Goal: Task Accomplishment & Management: Use online tool/utility

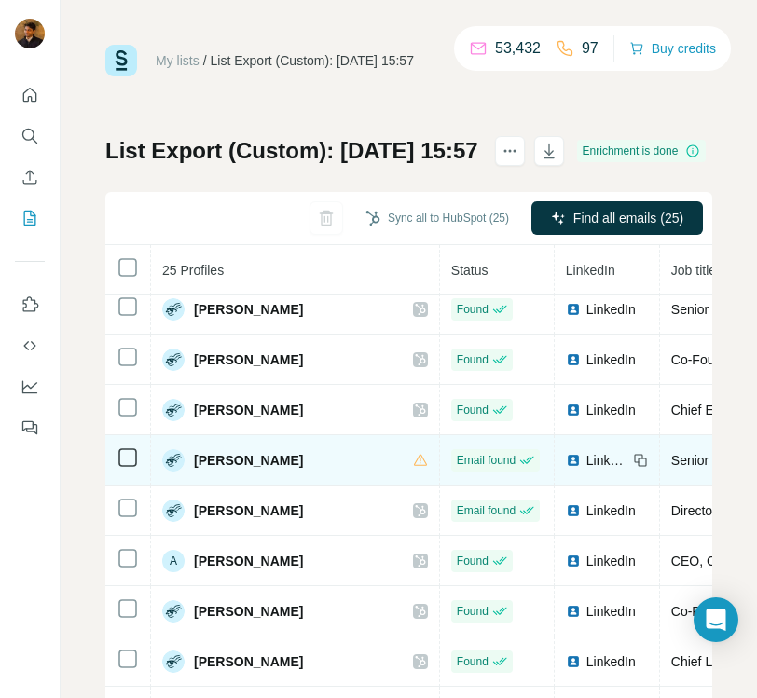
scroll to position [87, 0]
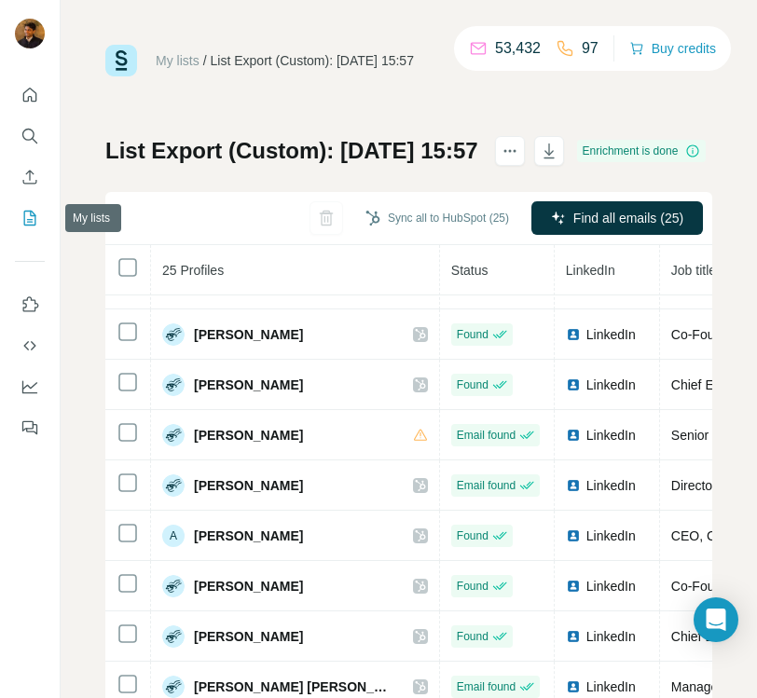
click at [24, 219] on icon "My lists" at bounding box center [30, 218] width 12 height 15
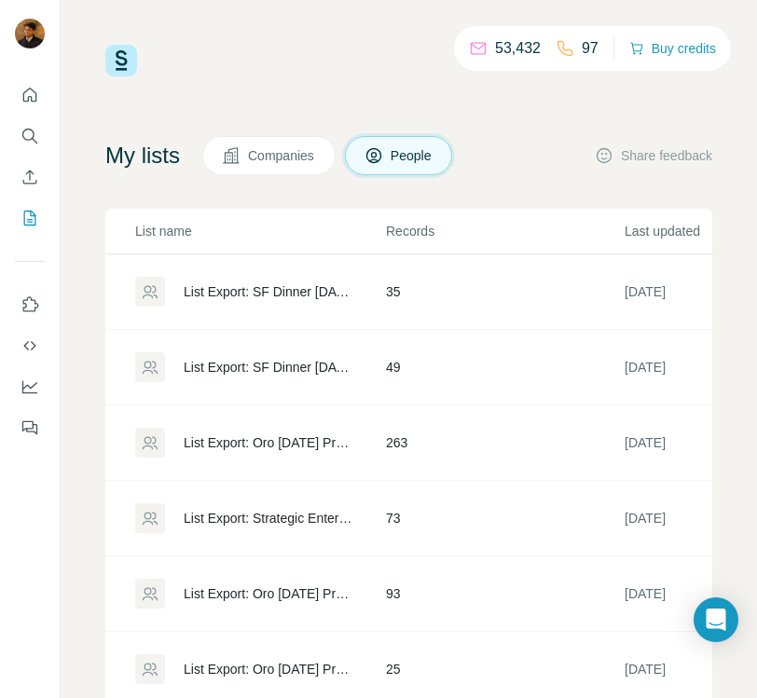
click at [256, 290] on div "List Export: SF Dinner [DATE] - New Roles - [DATE] 11:26" at bounding box center [269, 291] width 171 height 19
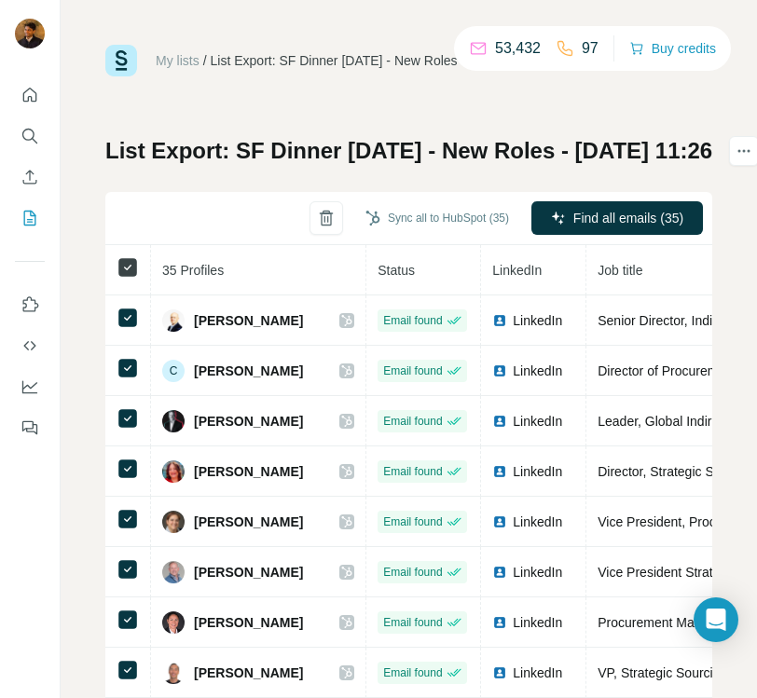
click at [117, 270] on icon at bounding box center [128, 267] width 22 height 22
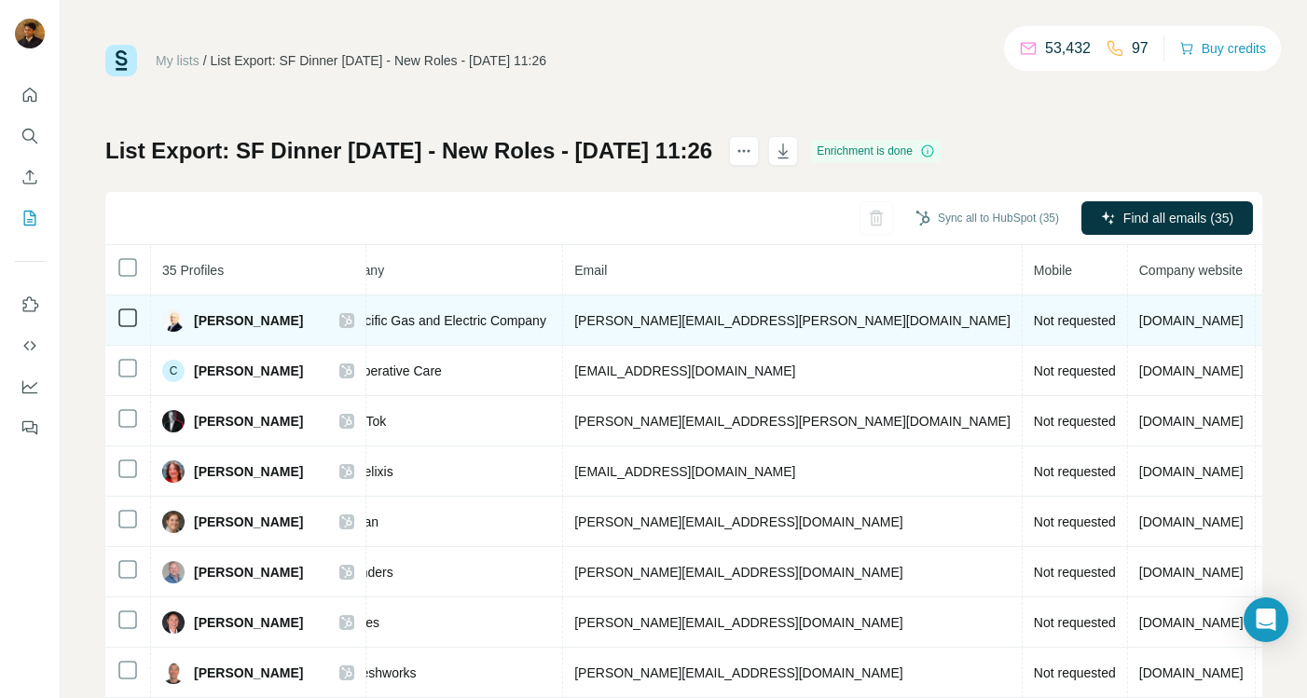
scroll to position [0, 606]
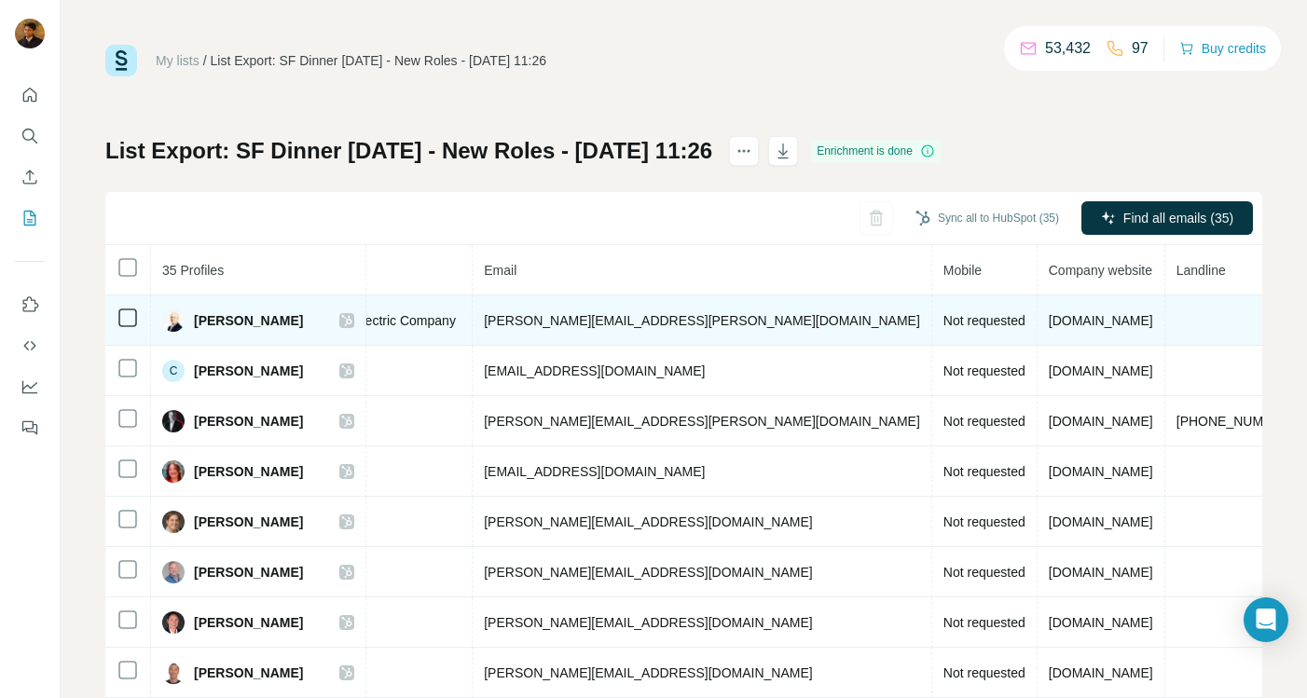
click at [756, 337] on td "Not requested" at bounding box center [984, 320] width 105 height 50
click at [756, 318] on span "Not requested" at bounding box center [984, 320] width 82 height 15
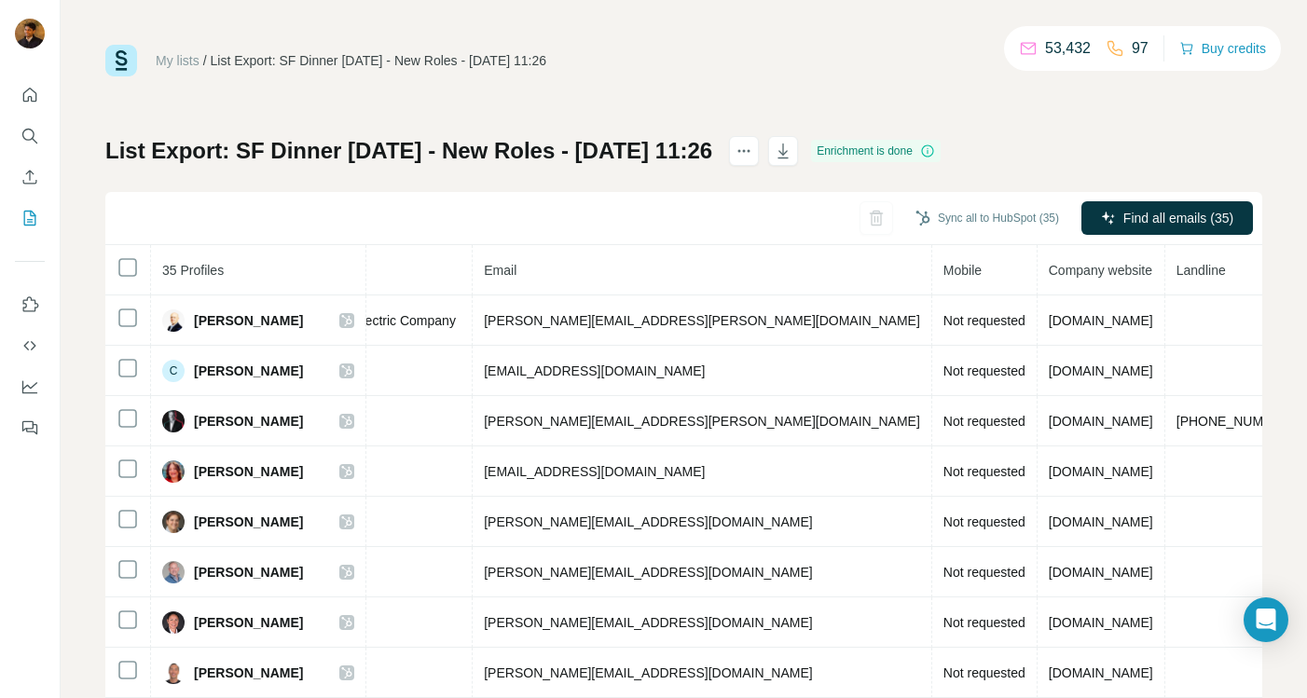
click at [756, 170] on div "List Export: SF Dinner 16th Sept - New Roles - 13/08/2025 11:26 Enrichment is d…" at bounding box center [683, 436] width 1157 height 601
click at [753, 156] on icon "actions" at bounding box center [744, 151] width 19 height 19
click at [756, 150] on icon at bounding box center [927, 151] width 1 height 6
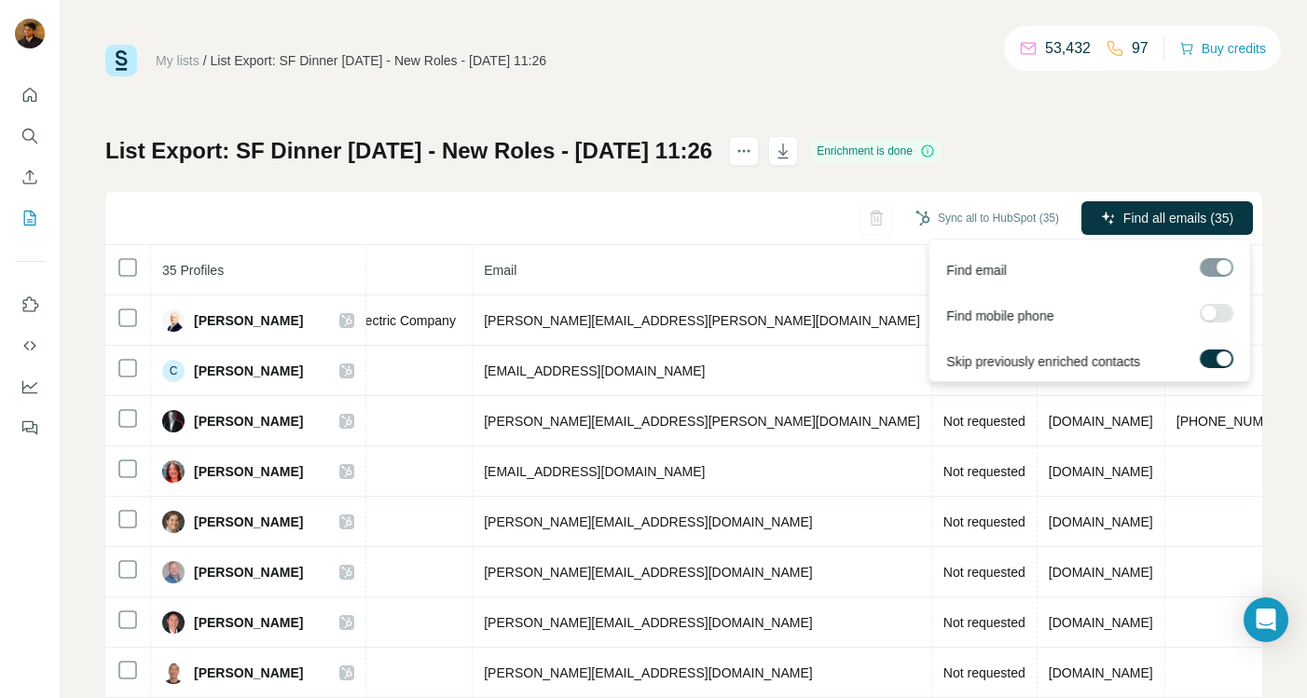
click at [756, 309] on div at bounding box center [1209, 313] width 15 height 15
click at [756, 266] on div at bounding box center [1217, 267] width 34 height 19
click at [756, 220] on span "Find all emails & mobiles (35)" at bounding box center [1147, 218] width 172 height 19
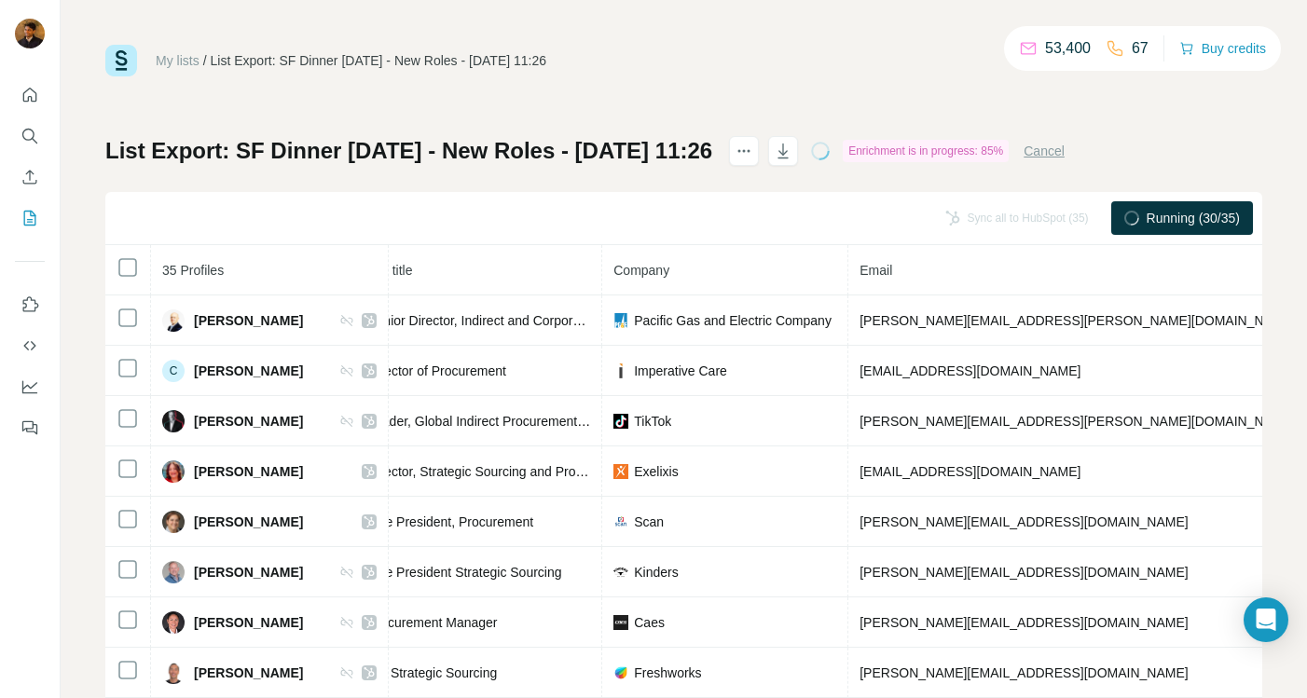
scroll to position [0, 159]
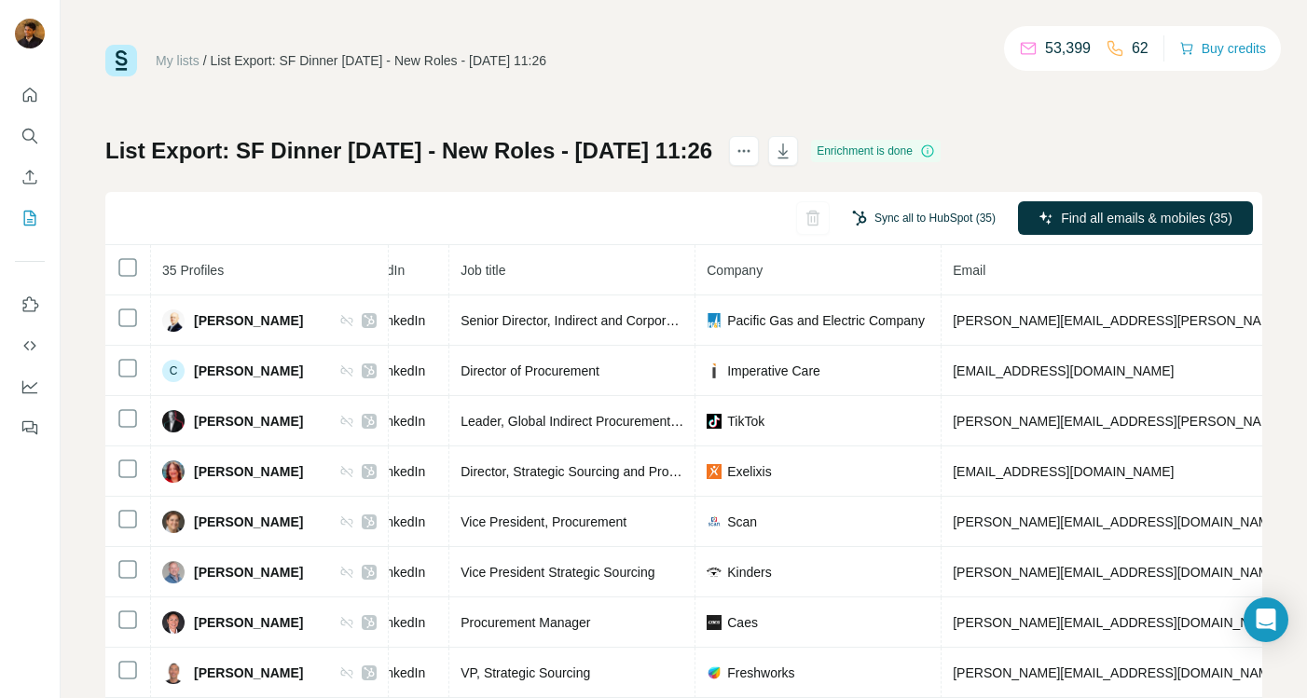
click at [756, 213] on button "Sync all to HubSpot (35)" at bounding box center [924, 218] width 170 height 28
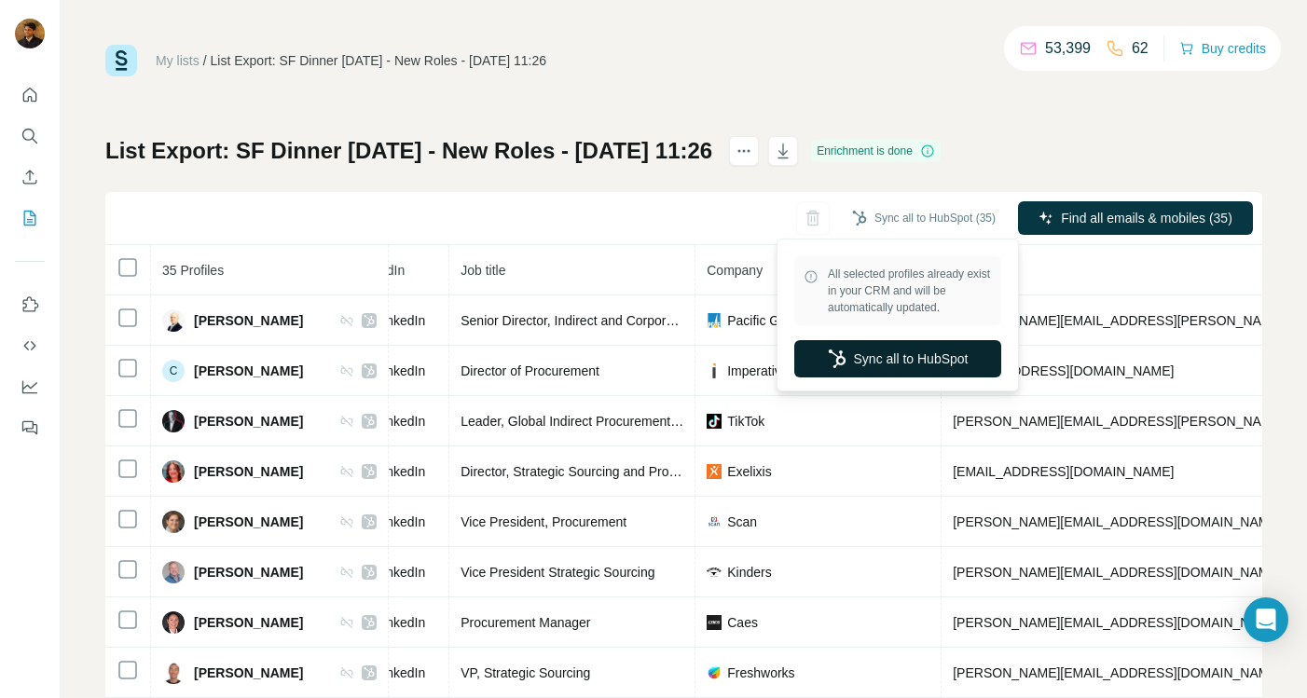
click at [756, 344] on button "Sync all to HubSpot" at bounding box center [897, 358] width 207 height 37
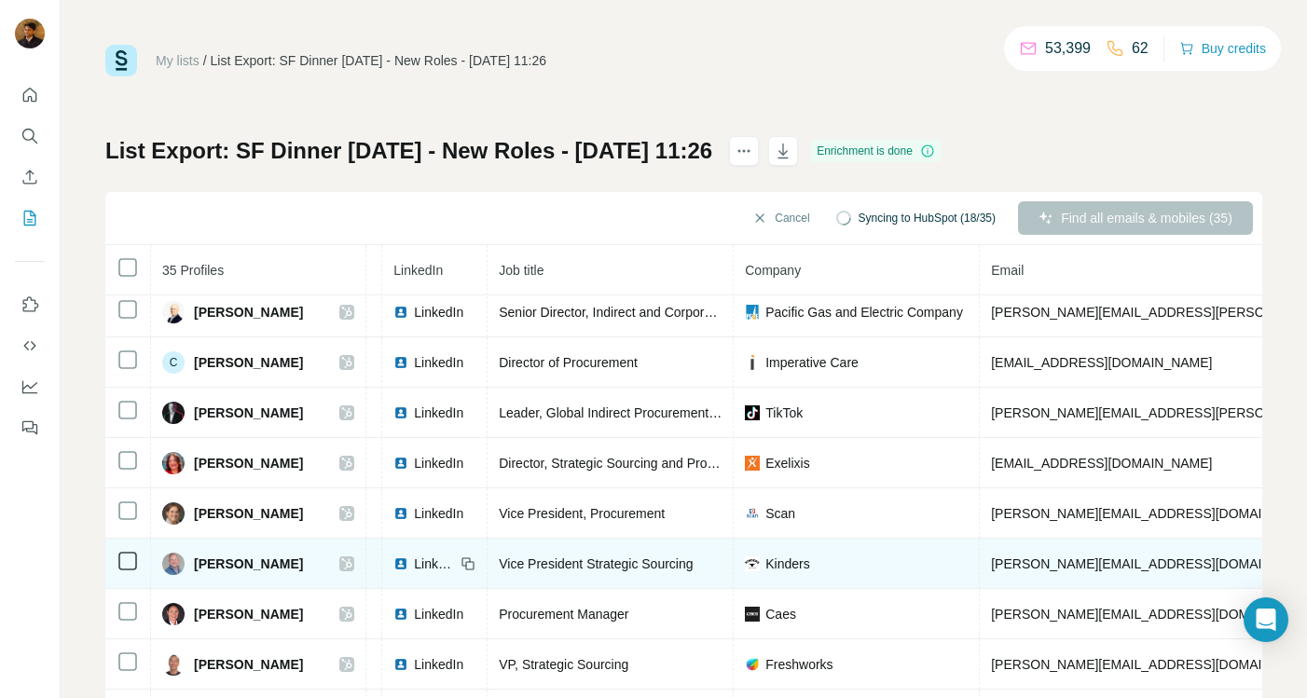
scroll to position [0, 99]
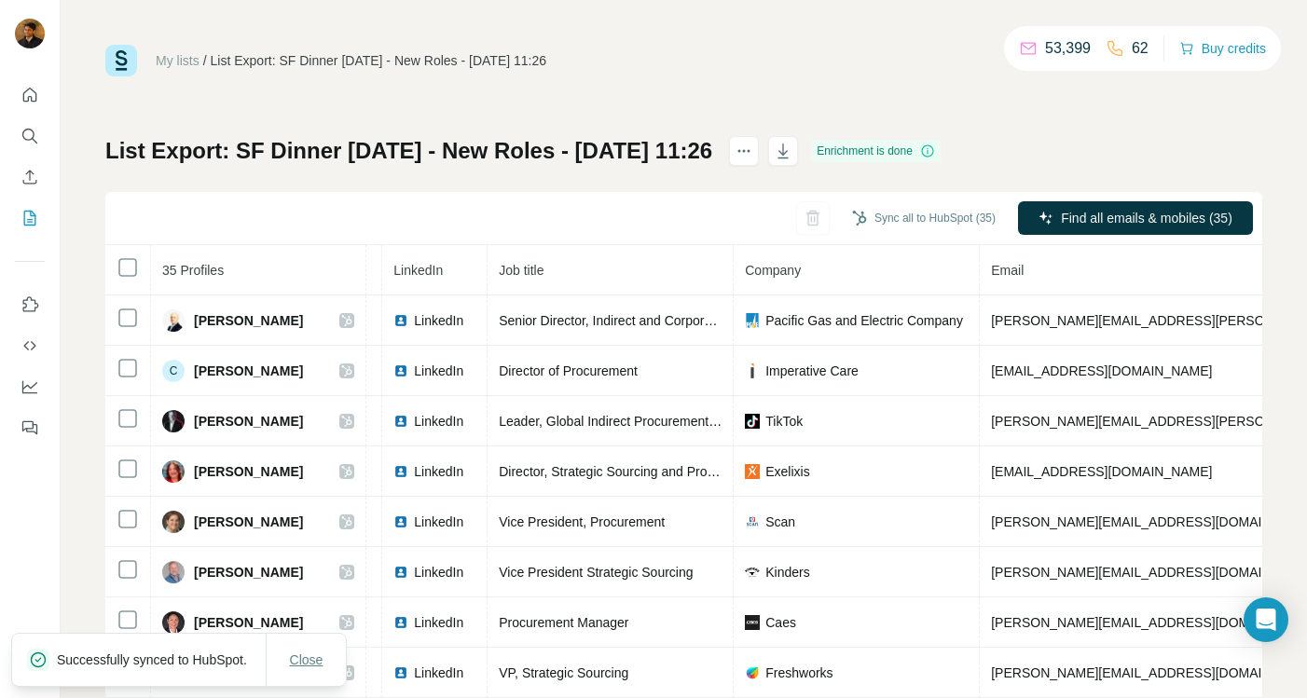
click at [304, 657] on span "Close" at bounding box center [307, 660] width 34 height 19
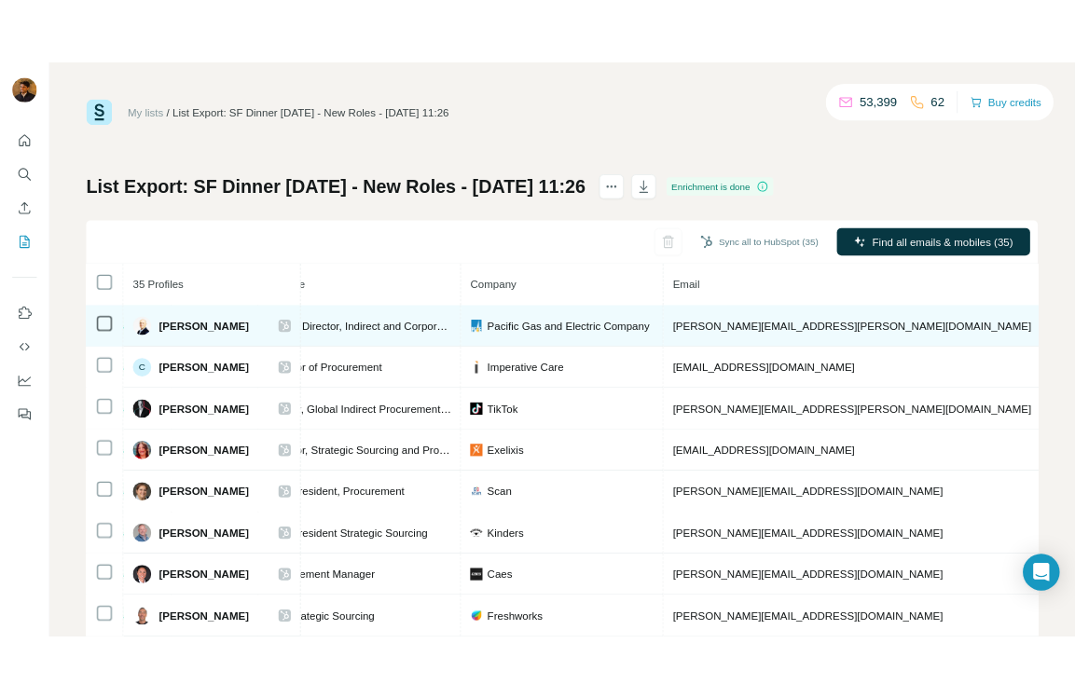
scroll to position [0, 290]
